Goal: Task Accomplishment & Management: Manage account settings

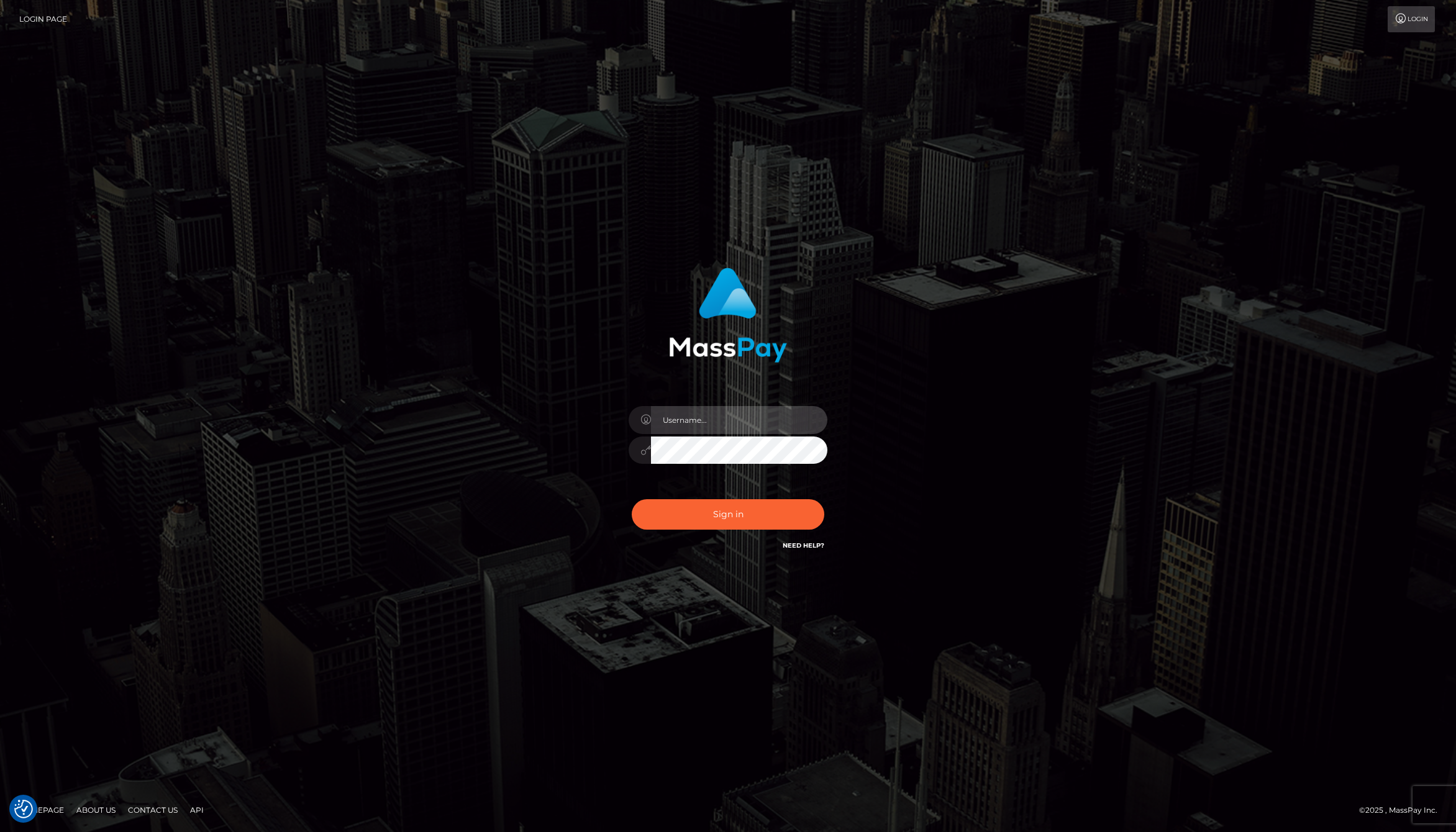
click at [701, 420] on input "text" at bounding box center [739, 420] width 176 height 28
type input "jackson.whop"
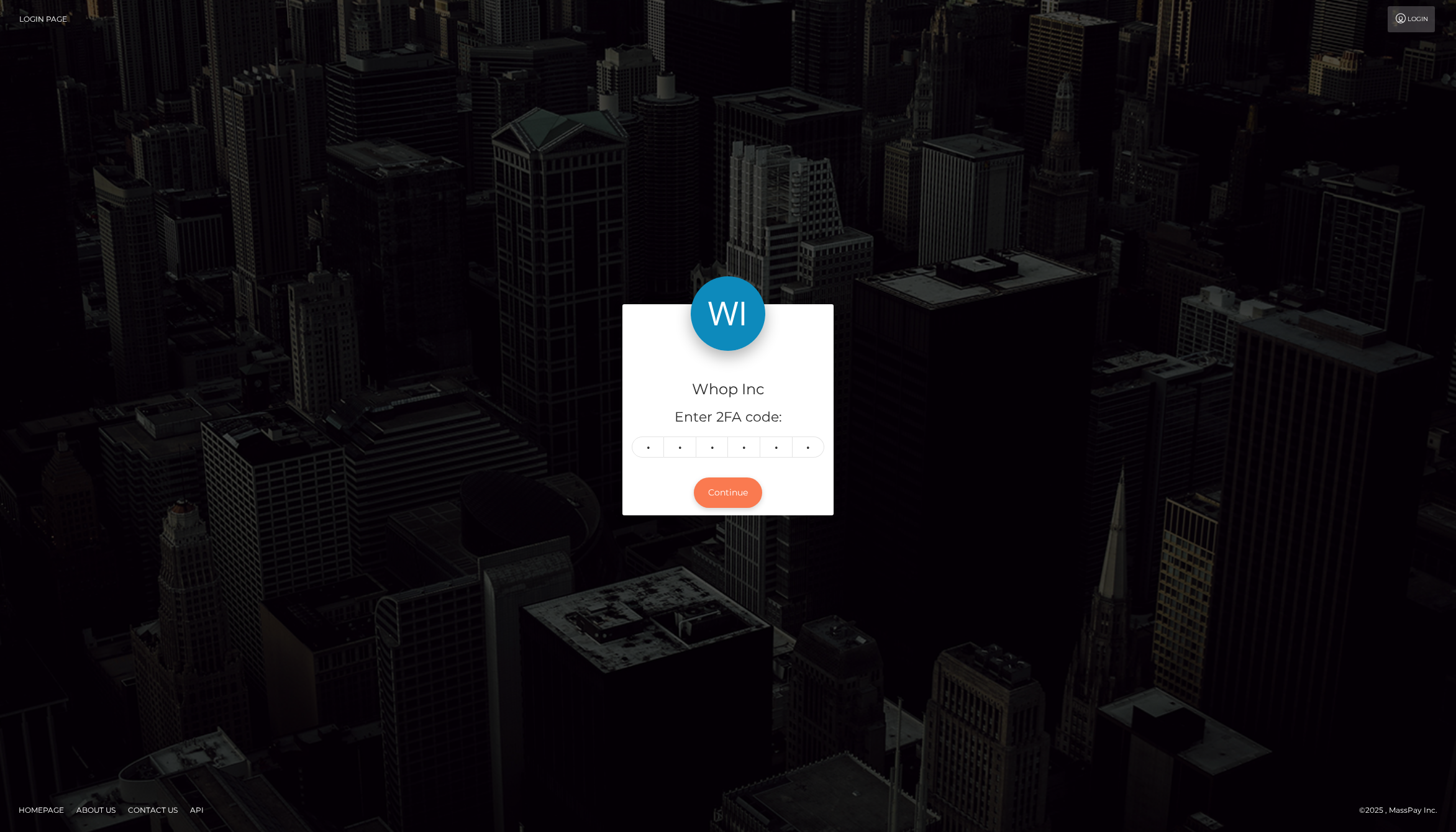
click at [730, 503] on button "Continue" at bounding box center [728, 492] width 69 height 31
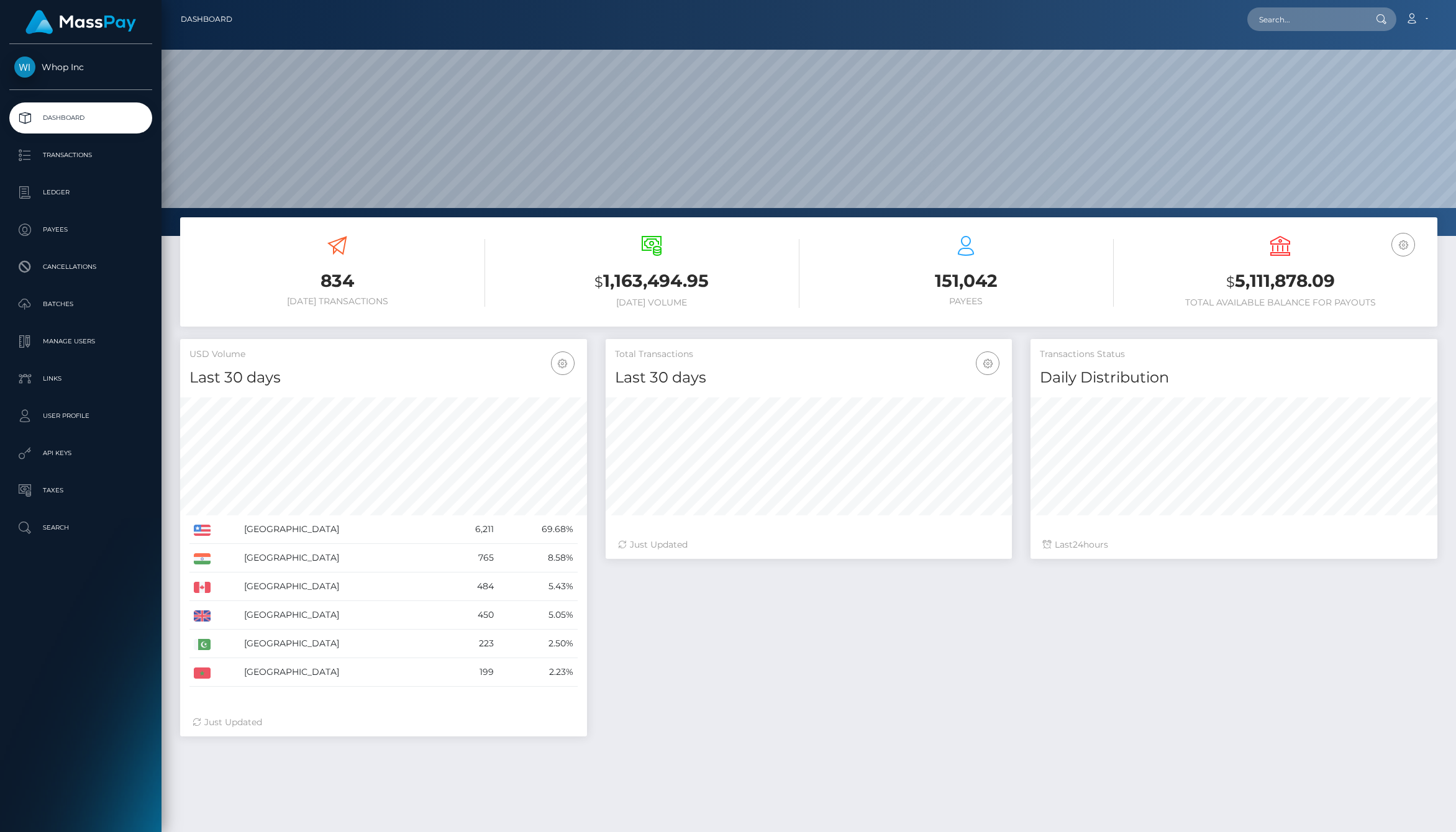
scroll to position [398, 407]
